Goal: Information Seeking & Learning: Learn about a topic

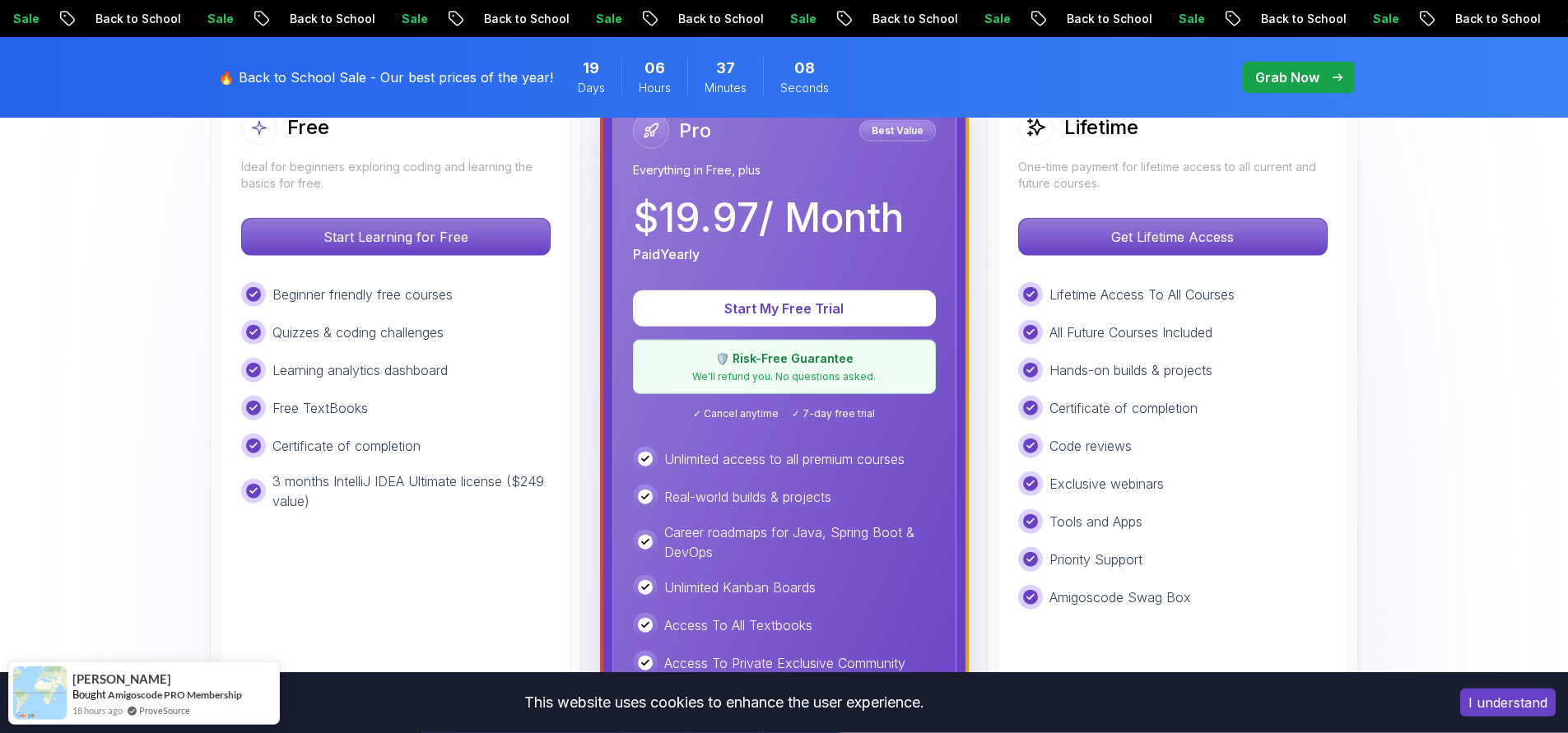
scroll to position [526, 0]
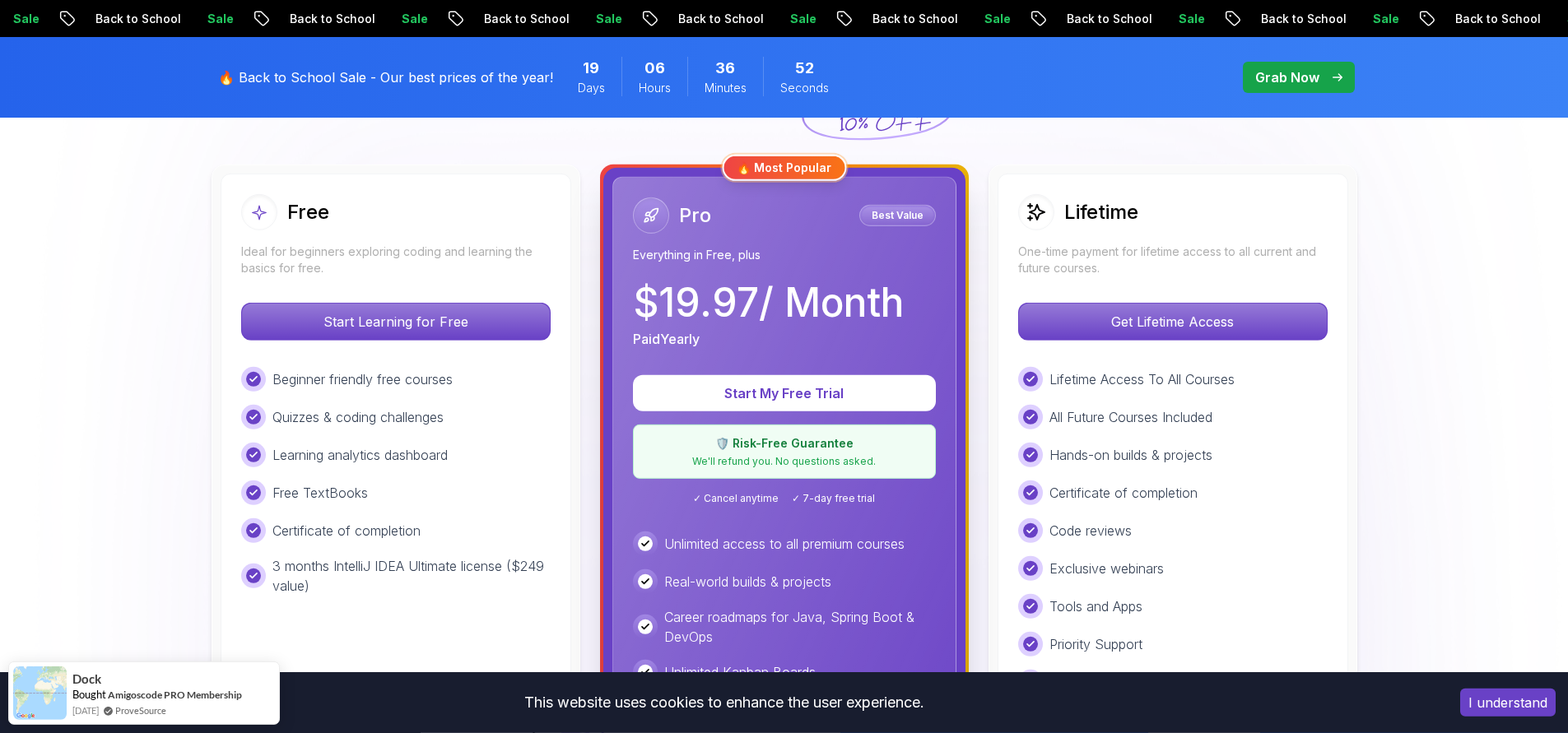
scroll to position [454, 0]
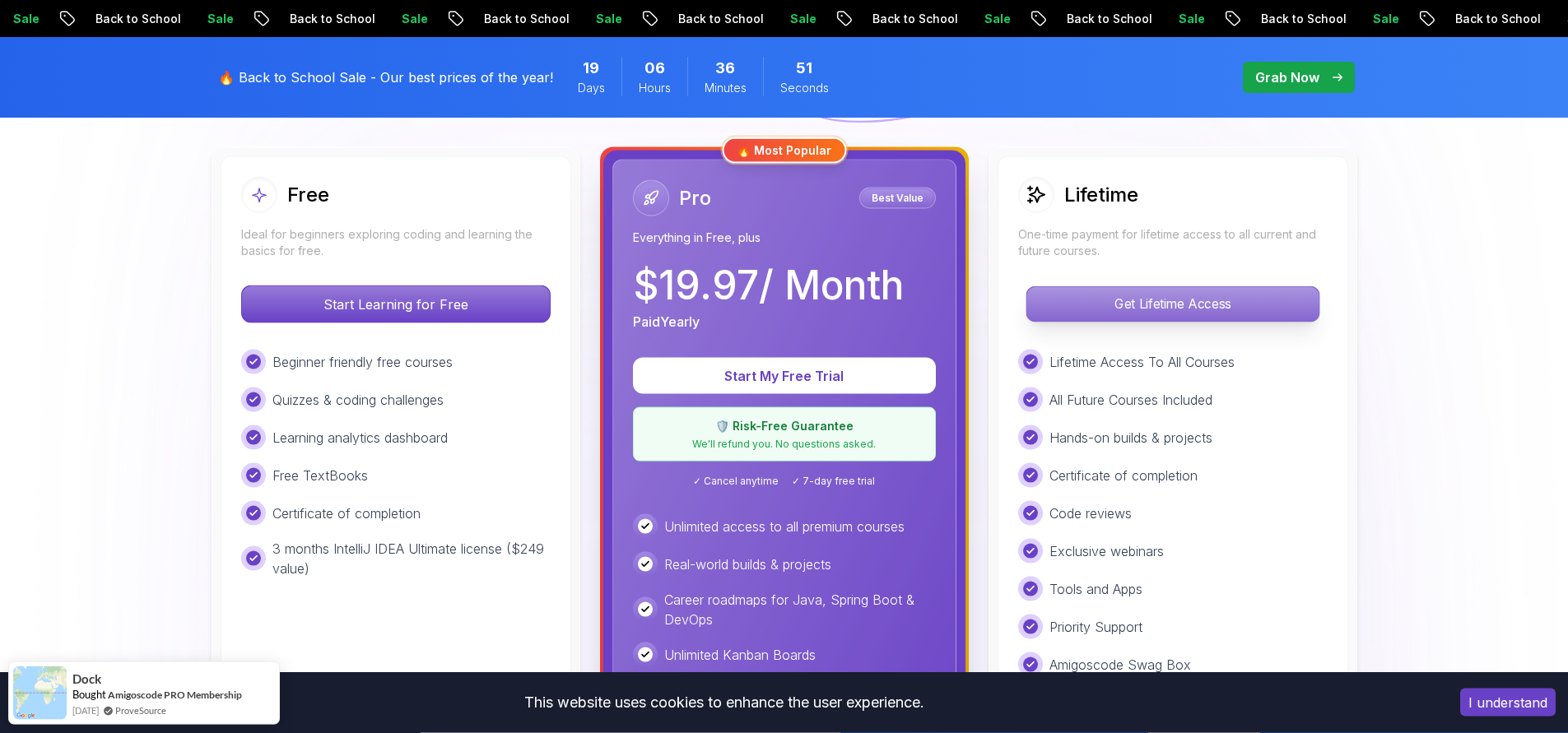
click at [1190, 309] on p "Get Lifetime Access" at bounding box center [1172, 304] width 292 height 34
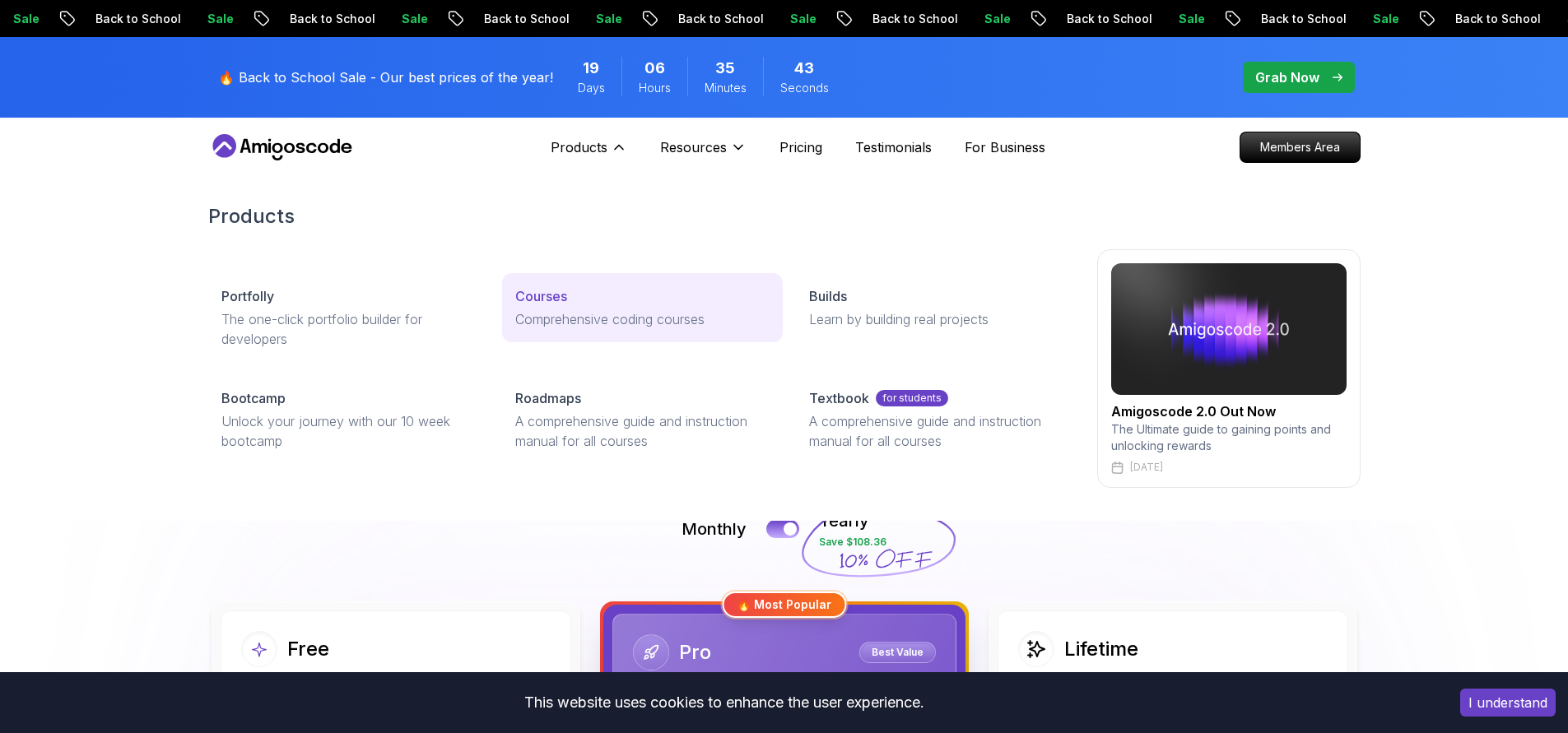
click at [570, 305] on div "Courses" at bounding box center [643, 296] width 254 height 20
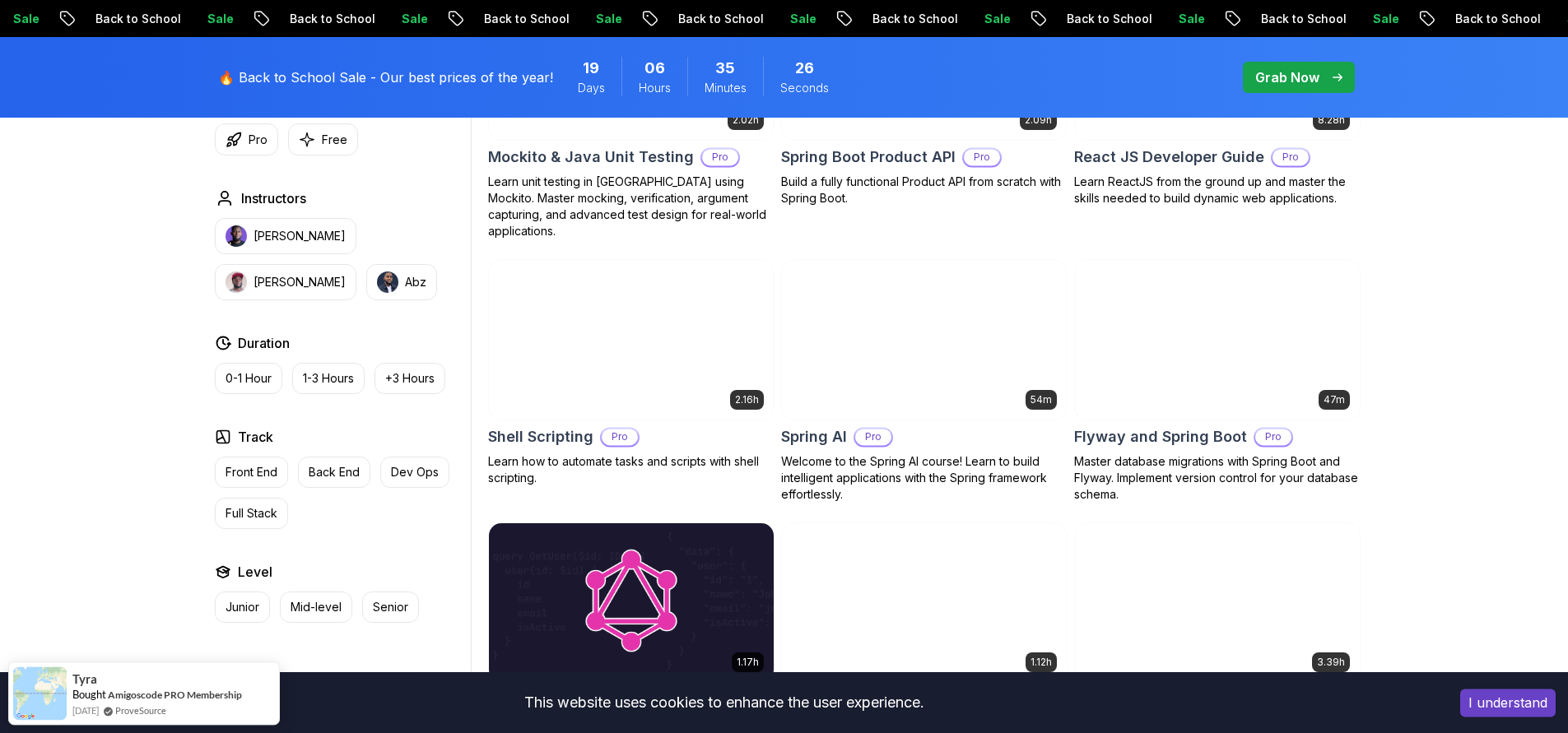
scroll to position [3713, 0]
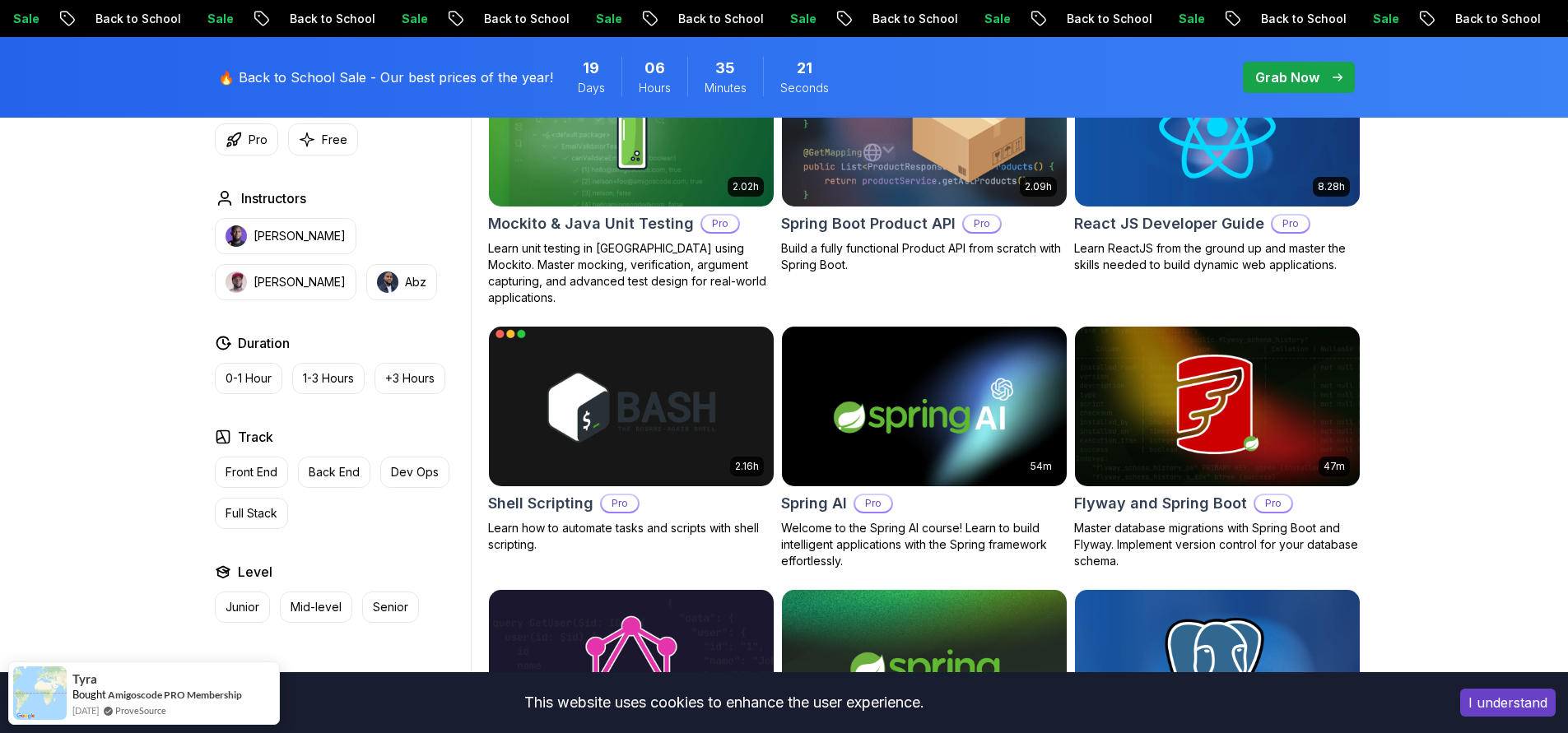
click at [595, 416] on img at bounding box center [630, 406] width 299 height 167
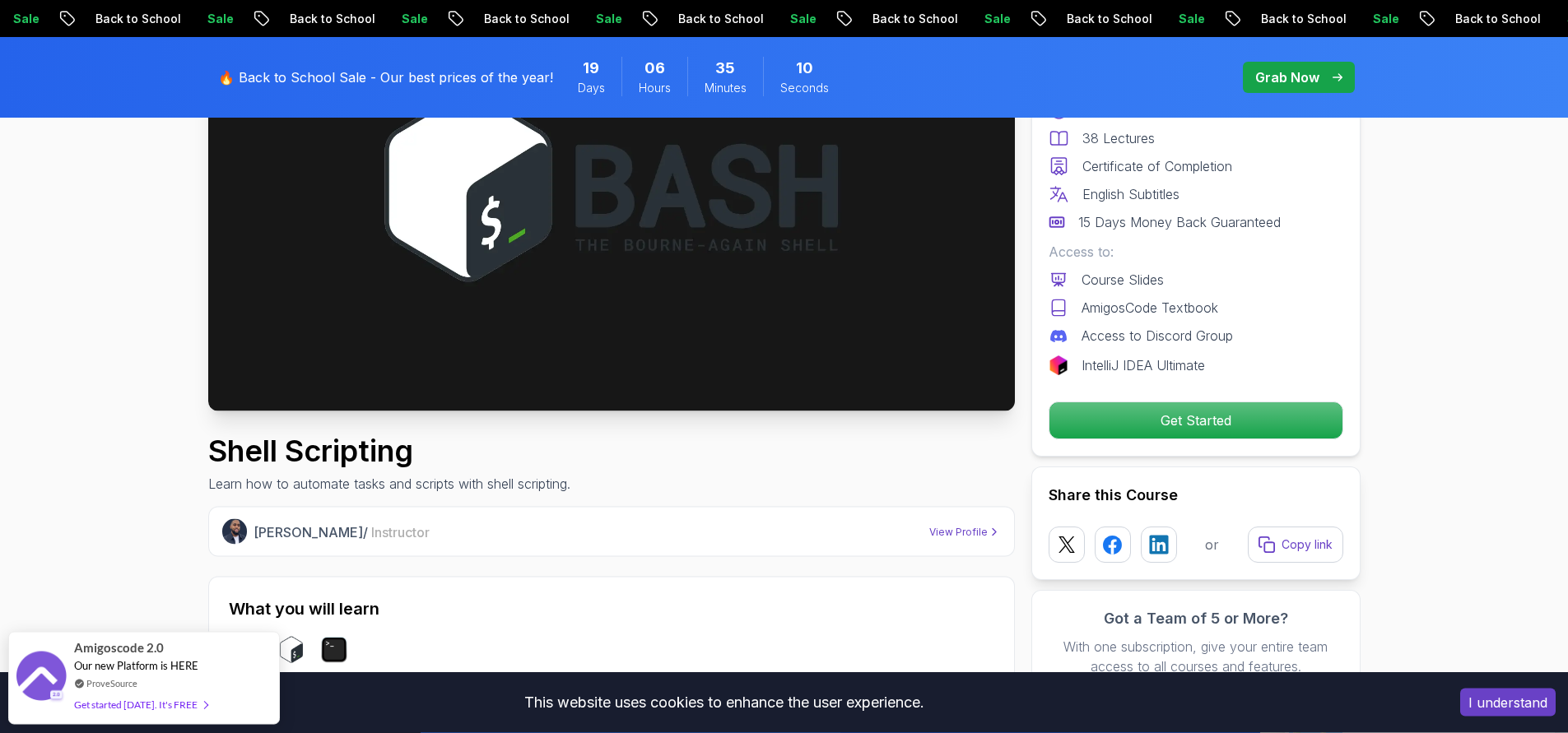
scroll to position [184, 0]
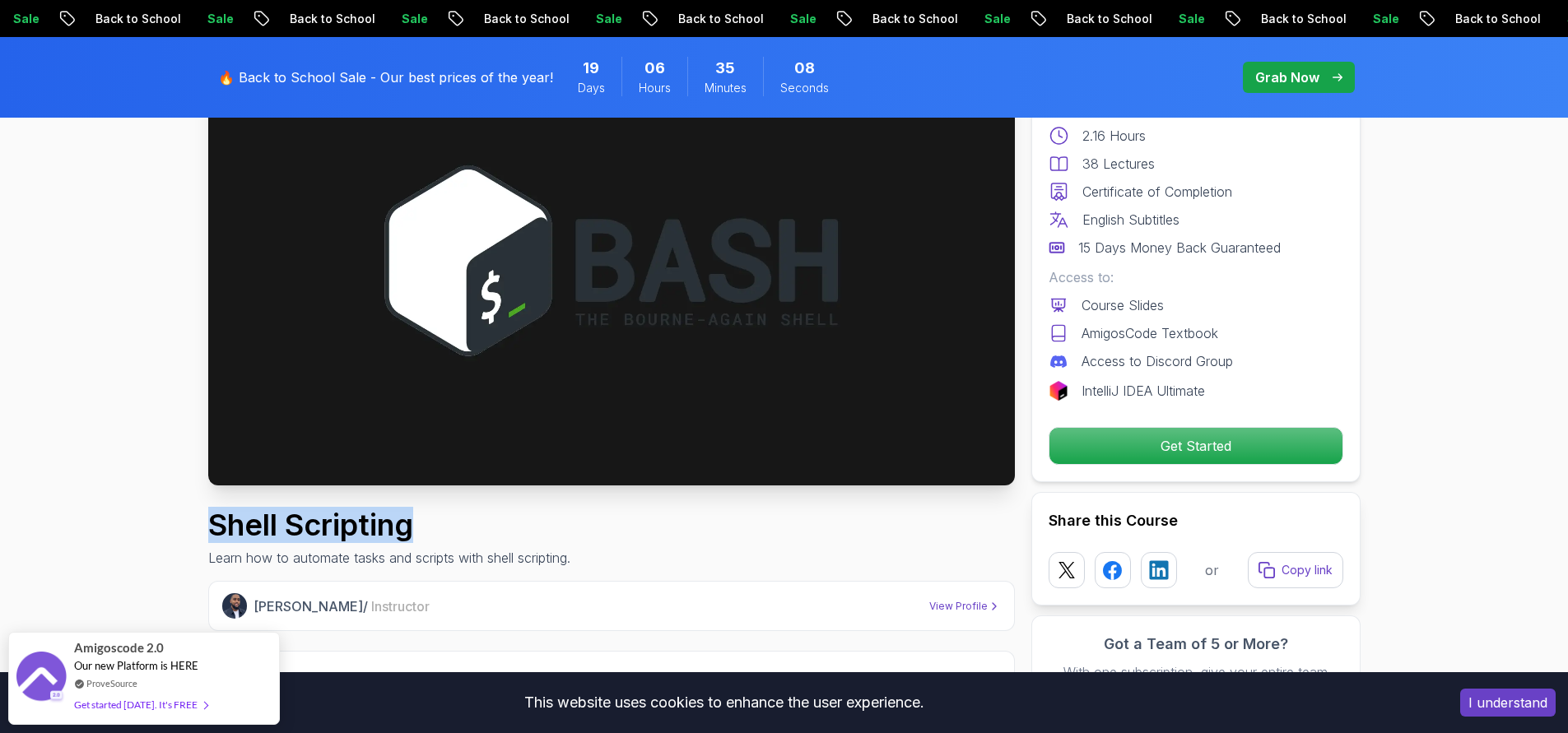
drag, startPoint x: 428, startPoint y: 529, endPoint x: 225, endPoint y: 502, distance: 204.8
copy h1 "Shell Scripting"
